Goal: Task Accomplishment & Management: Use online tool/utility

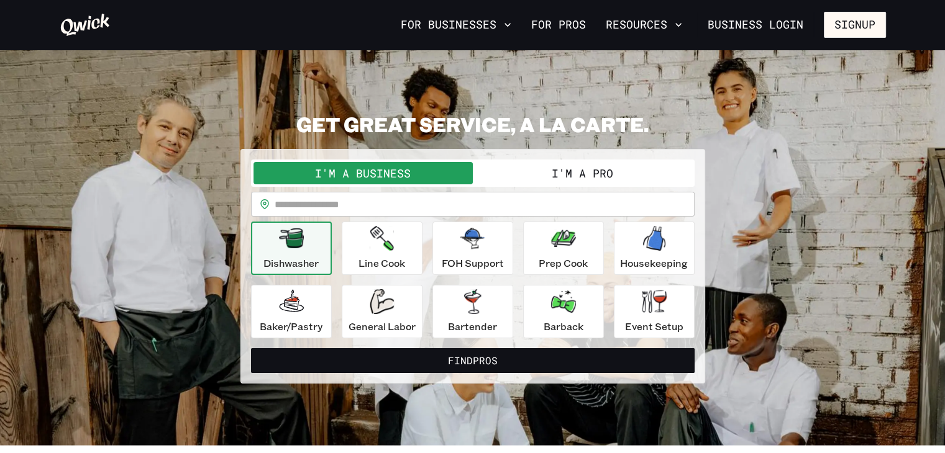
click at [563, 177] on button "I'm a Pro" at bounding box center [582, 173] width 219 height 22
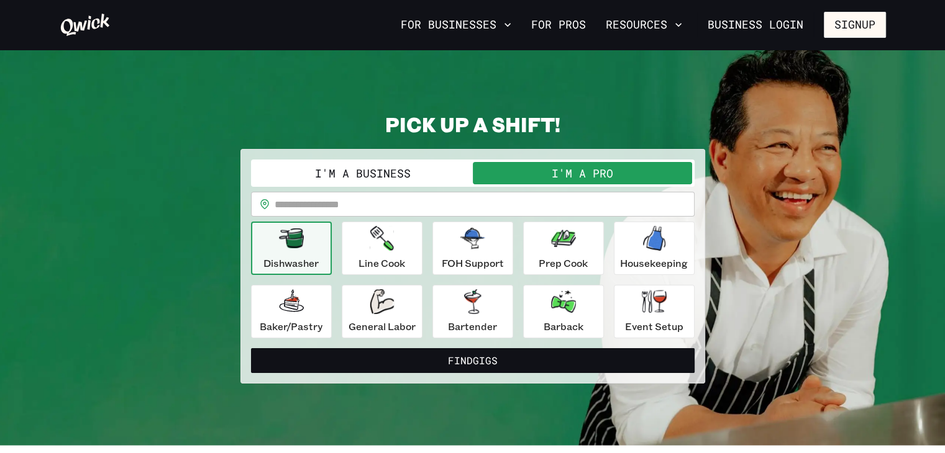
click at [519, 355] on button "Find Gigs" at bounding box center [473, 360] width 444 height 25
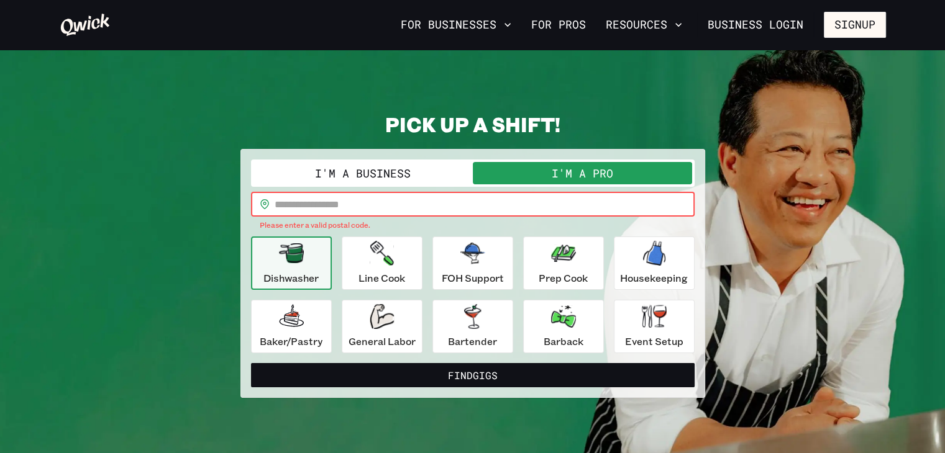
click at [430, 207] on input "text" at bounding box center [485, 204] width 420 height 25
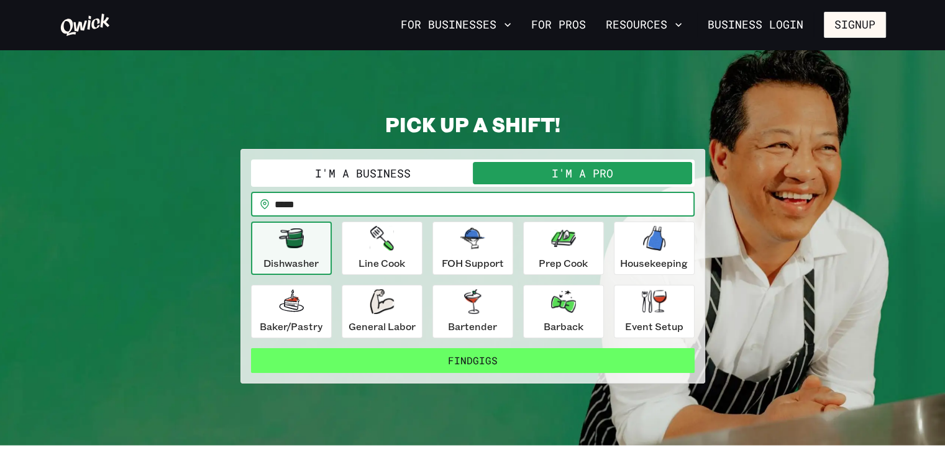
type input "*****"
click at [456, 360] on button "Find Gigs" at bounding box center [473, 360] width 444 height 25
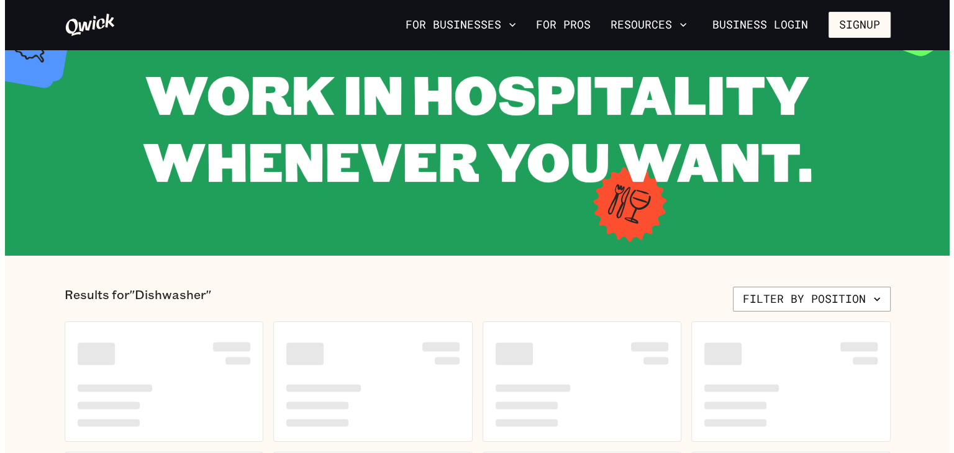
scroll to position [186, 0]
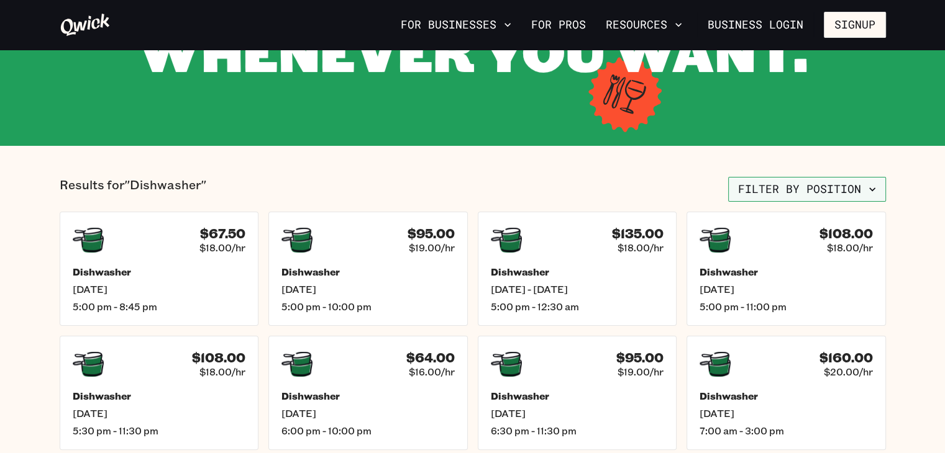
click at [846, 198] on button "Filter by position" at bounding box center [807, 189] width 158 height 25
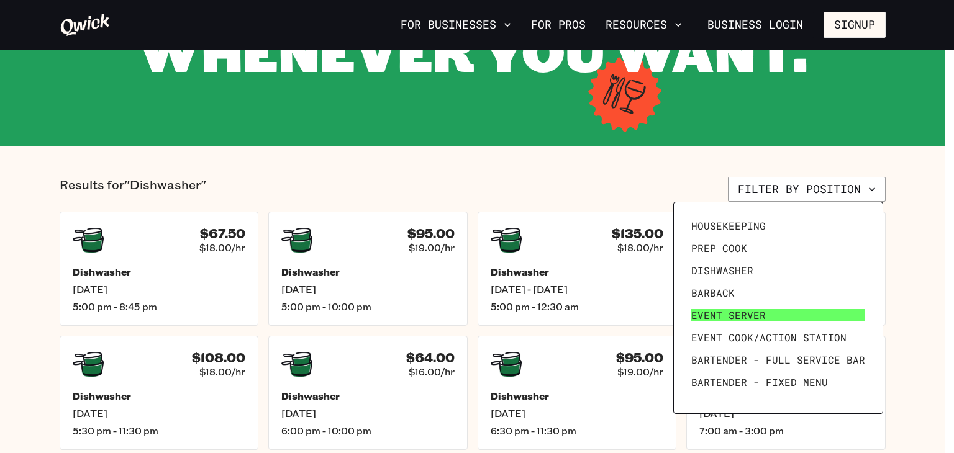
scroll to position [171, 0]
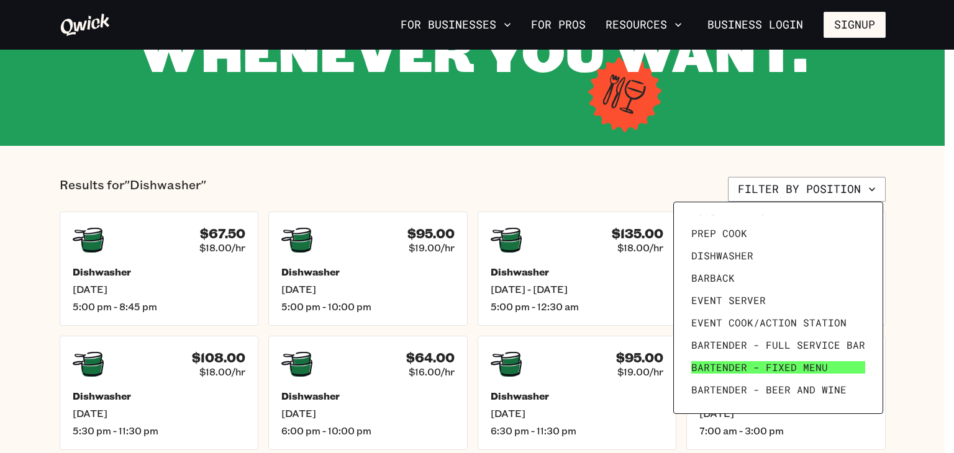
click at [724, 365] on span "Bartender - Fixed Menu" at bounding box center [759, 368] width 137 height 12
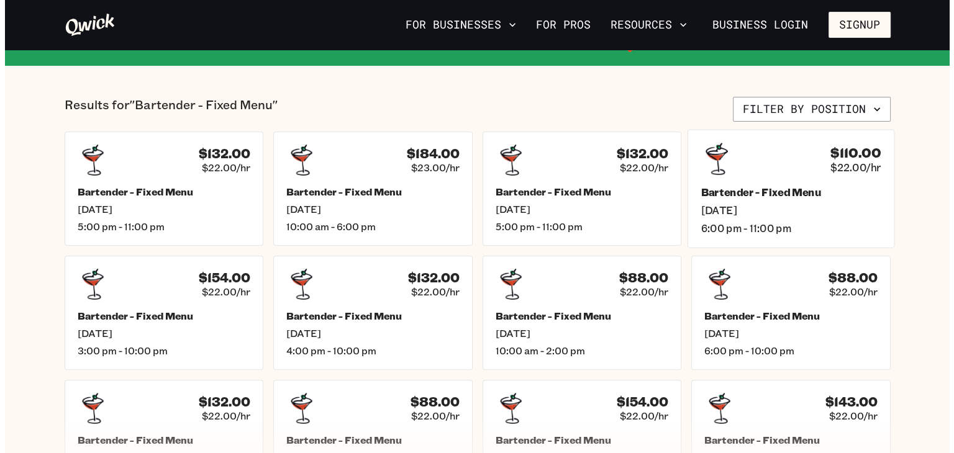
scroll to position [248, 0]
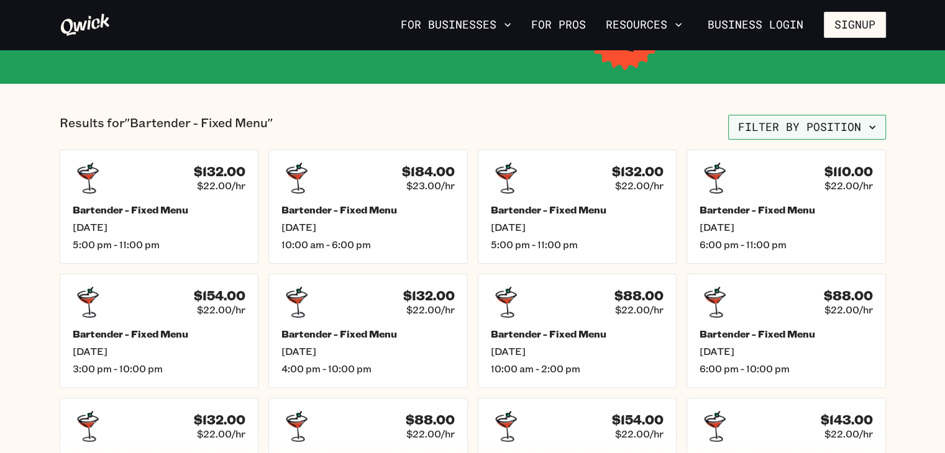
click at [819, 125] on button "Filter by position" at bounding box center [807, 127] width 158 height 25
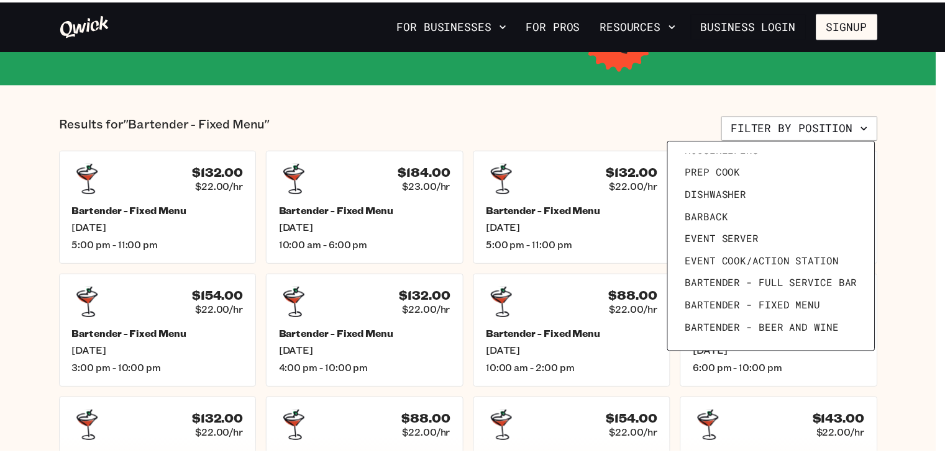
scroll to position [0, 0]
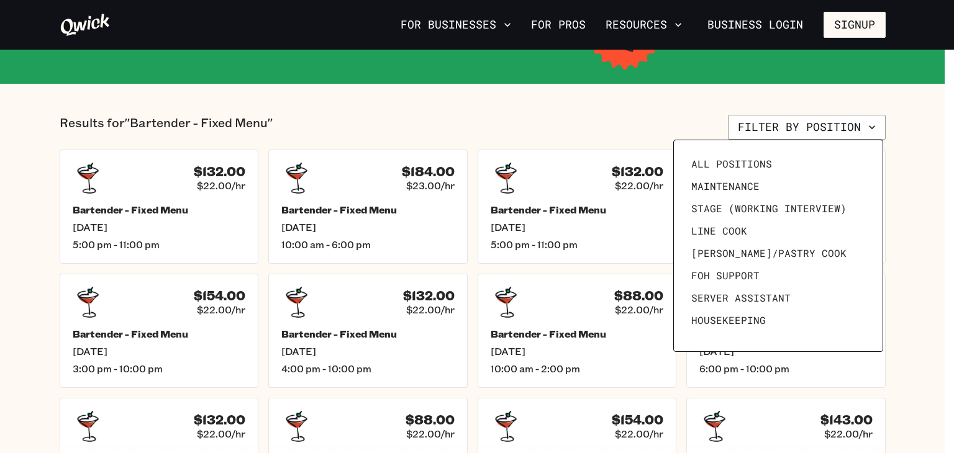
click at [414, 117] on div at bounding box center [477, 226] width 954 height 453
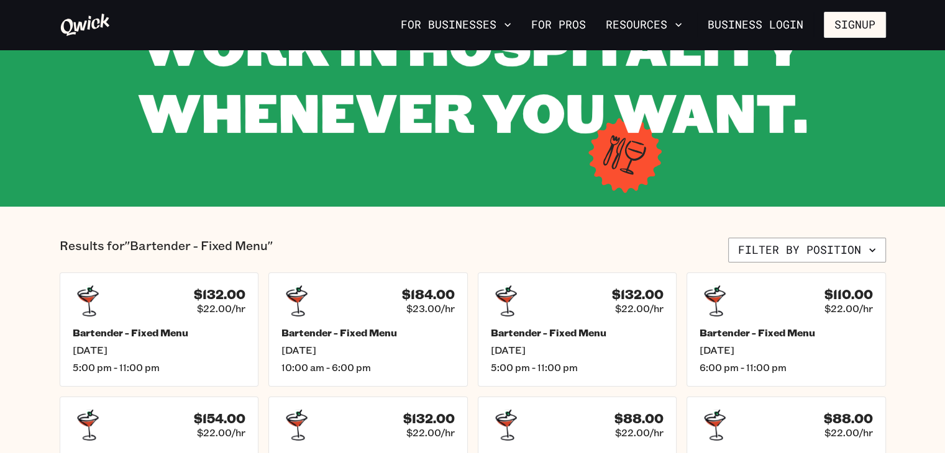
scroll to position [124, 0]
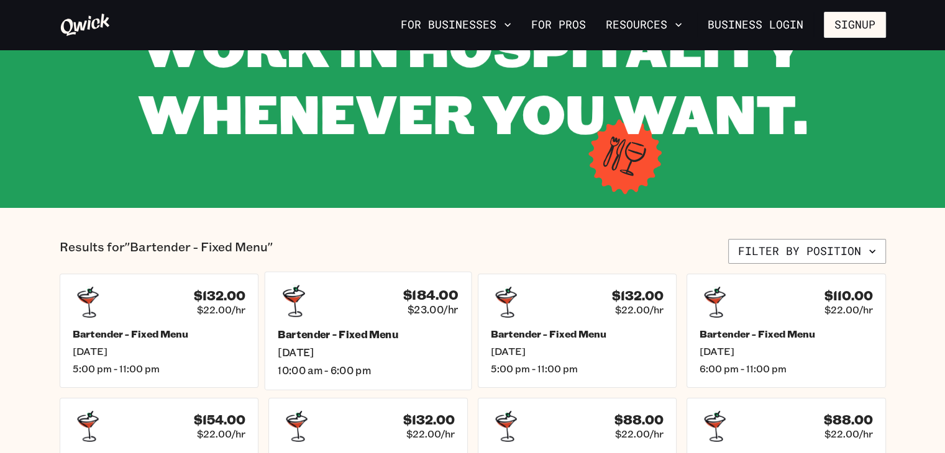
click at [412, 294] on h4 "$184.00" at bounding box center [430, 295] width 55 height 16
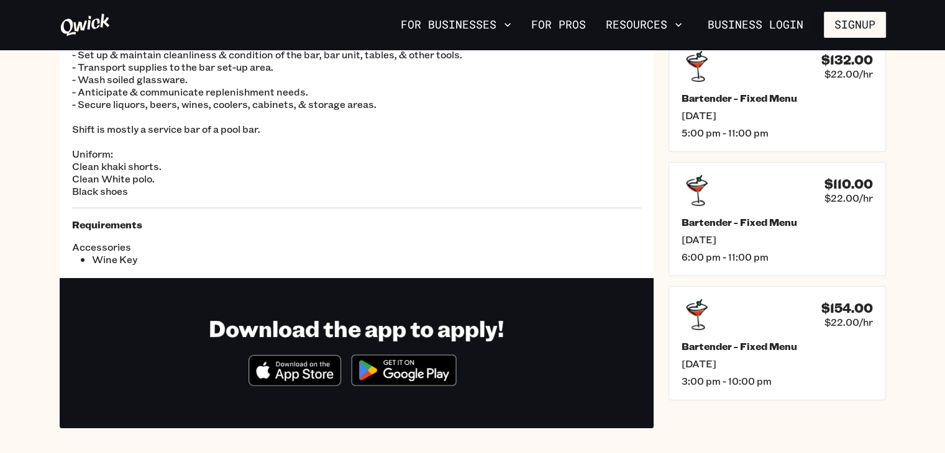
scroll to position [124, 0]
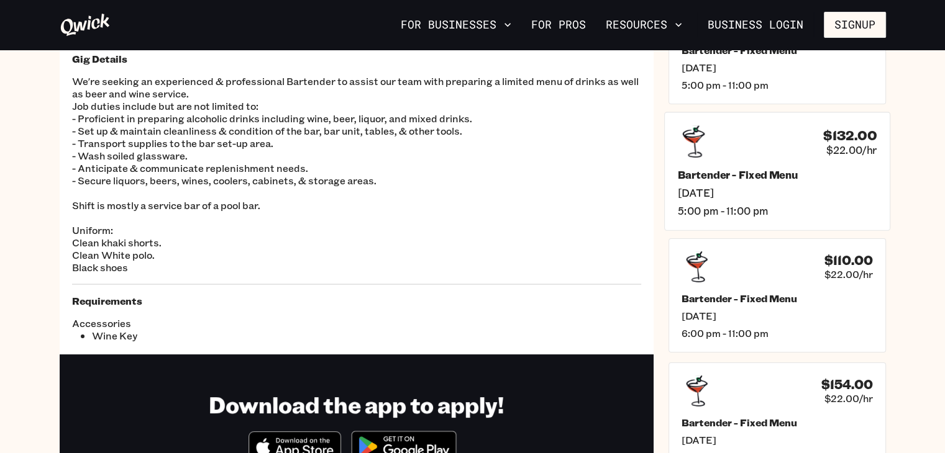
click at [728, 181] on div "Bartender - Fixed Menu [DATE] 5:00 pm - 11:00 pm" at bounding box center [776, 192] width 199 height 49
